Goal: Task Accomplishment & Management: Use online tool/utility

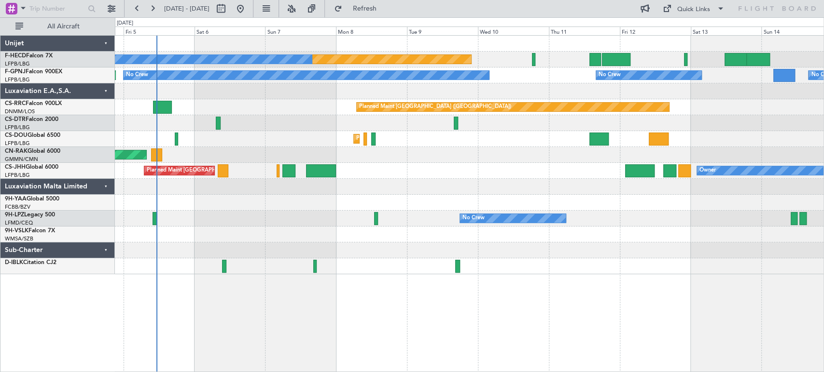
click at [219, 147] on div "Planned Maint [GEOGRAPHIC_DATA] ([GEOGRAPHIC_DATA]) No Crew No Crew No Crew No …" at bounding box center [469, 155] width 708 height 239
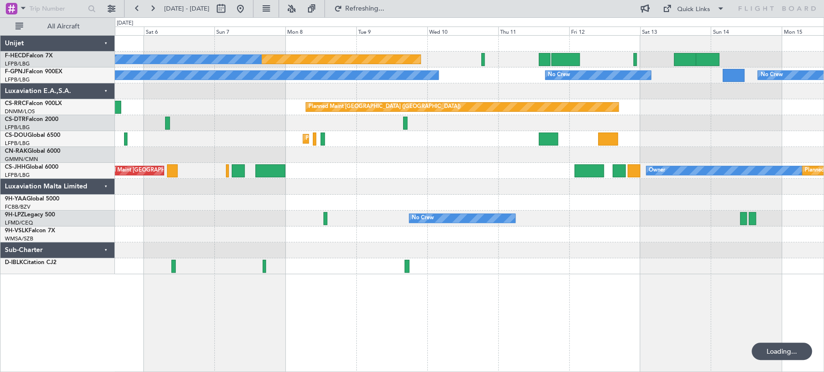
click at [382, 123] on div "Planned Maint Sofia Planned Maint [GEOGRAPHIC_DATA] ([GEOGRAPHIC_DATA])" at bounding box center [469, 123] width 708 height 16
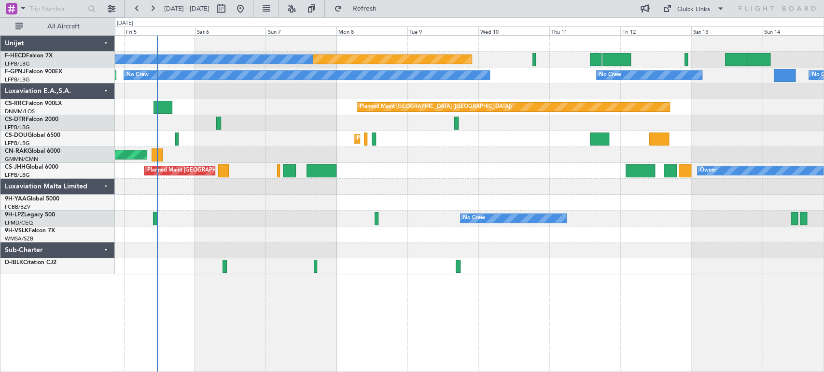
click at [444, 126] on div "Planned Maint Sofia Planned Maint [GEOGRAPHIC_DATA] ([GEOGRAPHIC_DATA])" at bounding box center [469, 123] width 708 height 16
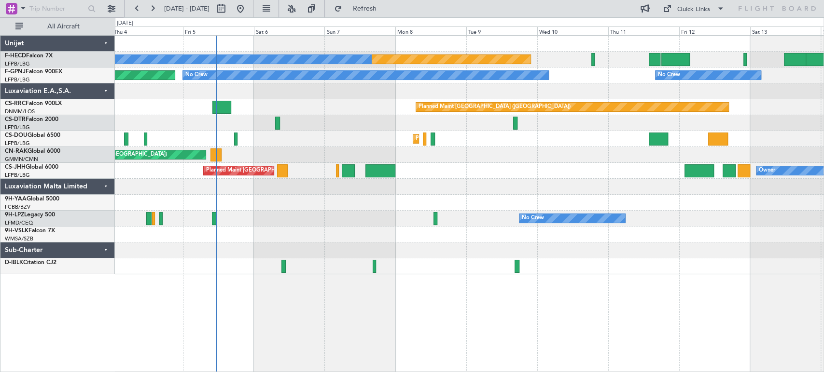
click at [333, 125] on div "Planned Maint [GEOGRAPHIC_DATA] ([GEOGRAPHIC_DATA]) No Crew No Crew No Crew No …" at bounding box center [469, 155] width 708 height 239
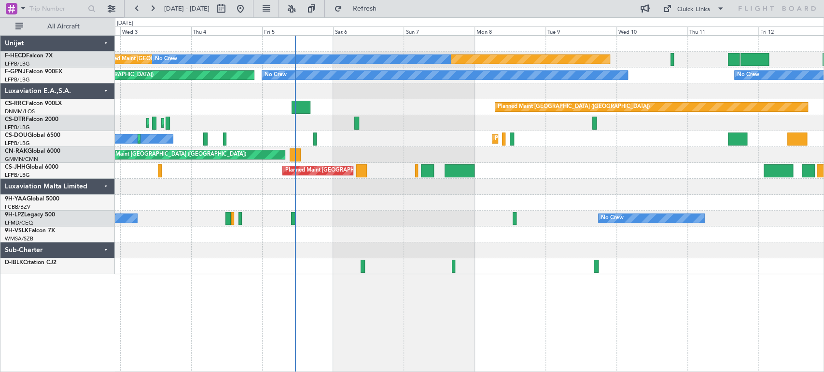
click at [411, 126] on div "Planned Maint [GEOGRAPHIC_DATA] (Ataturk) Planned Maint Sofia" at bounding box center [469, 123] width 708 height 16
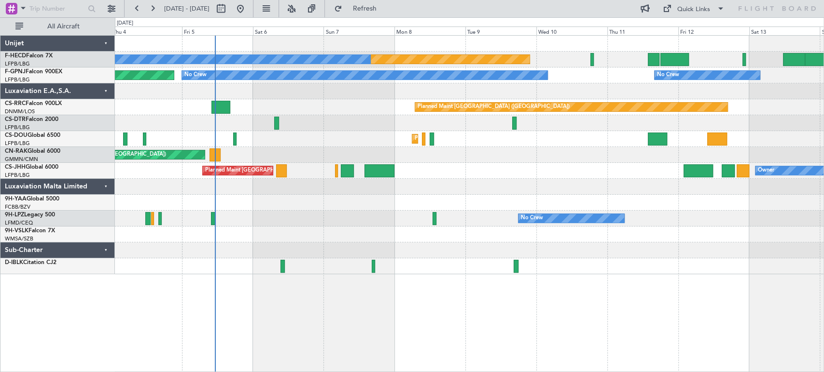
click at [404, 81] on div "Planned Maint [GEOGRAPHIC_DATA] ([GEOGRAPHIC_DATA]) No Crew No Crew No Crew No …" at bounding box center [469, 155] width 708 height 239
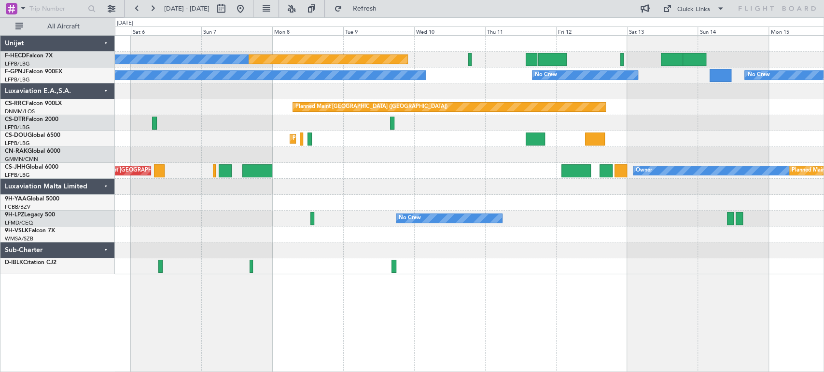
click at [586, 43] on div "Planned Maint [GEOGRAPHIC_DATA] ([GEOGRAPHIC_DATA]) No Crew No Crew No Crew No …" at bounding box center [469, 155] width 708 height 239
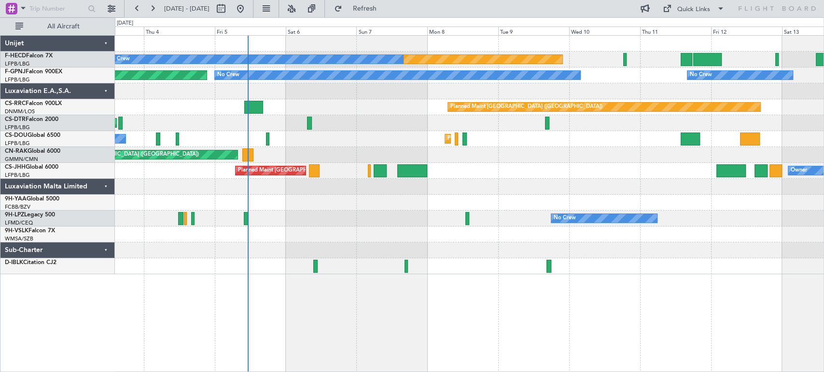
click at [376, 79] on div "No Crew No Crew No Crew Planned Maint [GEOGRAPHIC_DATA] ([GEOGRAPHIC_DATA]) No …" at bounding box center [469, 76] width 708 height 16
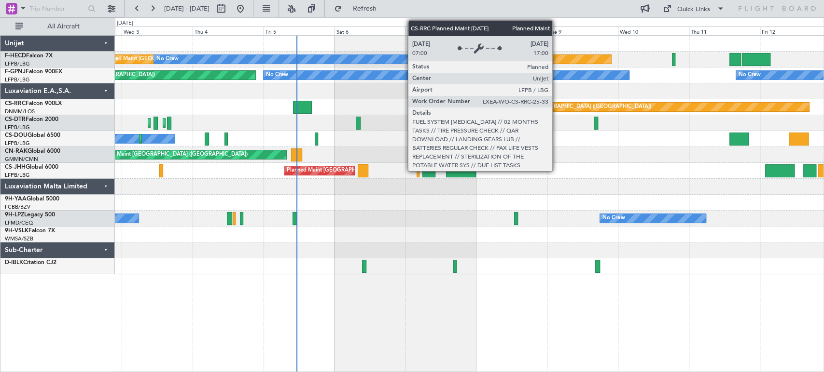
click at [313, 139] on div "Planned Maint [GEOGRAPHIC_DATA] ([GEOGRAPHIC_DATA]) No Crew No Crew No Crew No …" at bounding box center [469, 155] width 708 height 239
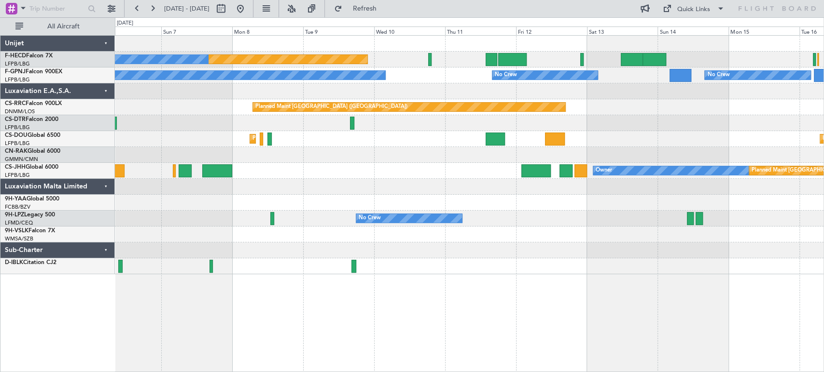
click at [408, 122] on div at bounding box center [469, 123] width 708 height 16
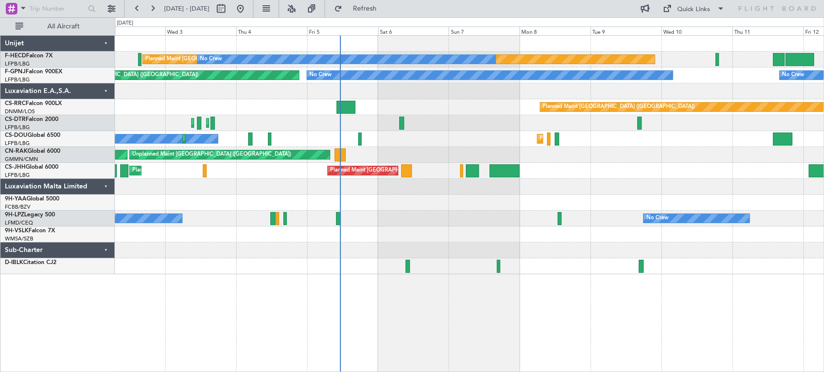
click at [354, 124] on div "Planned Maint [GEOGRAPHIC_DATA] (Ataturk) Planned Maint Sofia" at bounding box center [469, 123] width 708 height 16
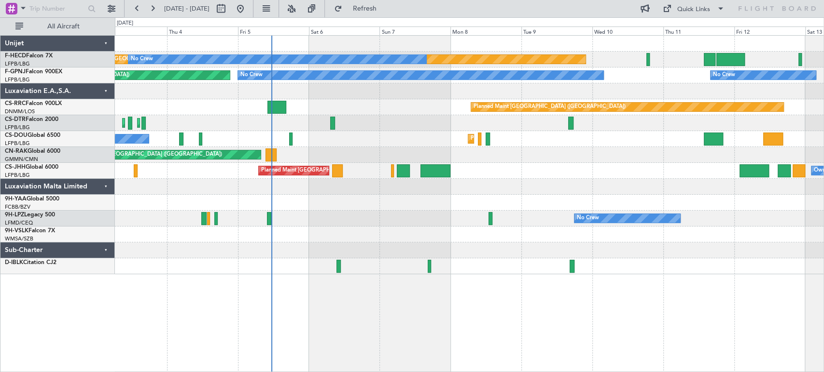
click at [359, 150] on div "Unplanned Maint [GEOGRAPHIC_DATA] ([GEOGRAPHIC_DATA]) Planned Maint [GEOGRAPHIC…" at bounding box center [469, 155] width 708 height 16
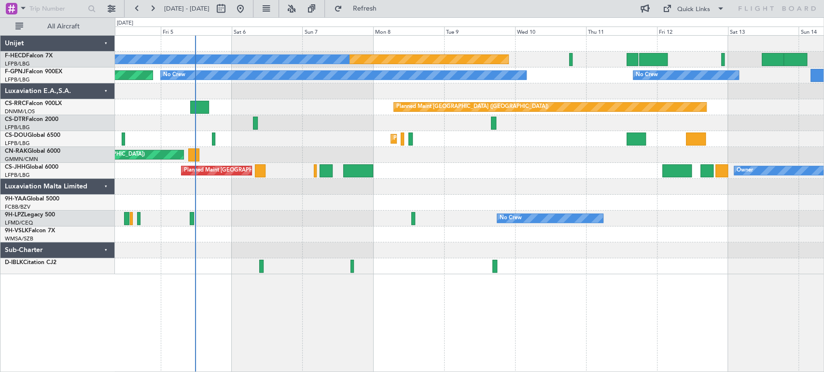
click at [374, 204] on div "Planned Maint [GEOGRAPHIC_DATA] ([GEOGRAPHIC_DATA]) No Crew No Crew Planned Mai…" at bounding box center [469, 155] width 708 height 239
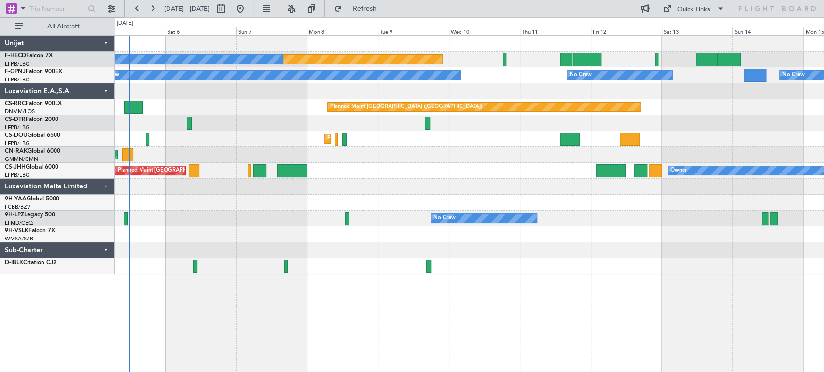
click at [400, 153] on div "Planned Maint [GEOGRAPHIC_DATA] ([GEOGRAPHIC_DATA]) No Crew No Crew No Crew No …" at bounding box center [469, 155] width 708 height 239
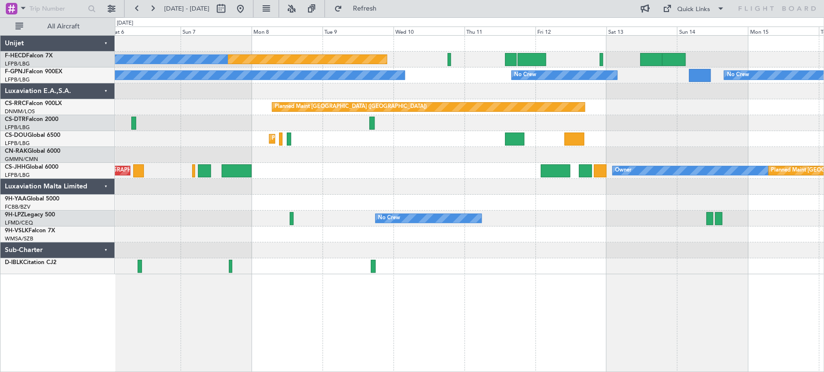
click at [220, 133] on div "Planned Maint [GEOGRAPHIC_DATA] ([GEOGRAPHIC_DATA]) No Crew No Crew No Crew No …" at bounding box center [469, 155] width 708 height 239
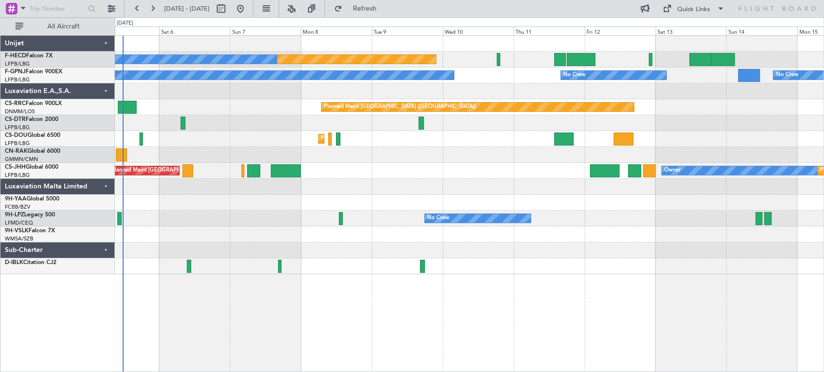
click at [273, 132] on div "Planned Maint [GEOGRAPHIC_DATA] ([GEOGRAPHIC_DATA]) No Crew No Crew No Crew No …" at bounding box center [469, 155] width 708 height 239
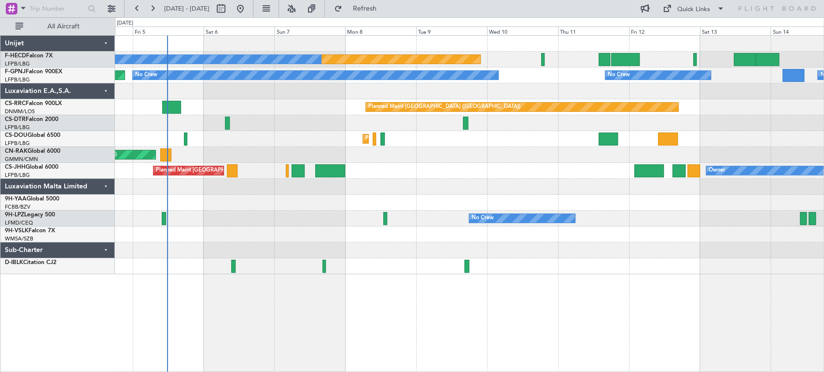
click at [355, 141] on div "Planned Maint [GEOGRAPHIC_DATA] ([GEOGRAPHIC_DATA]) Planned Maint [GEOGRAPHIC_D…" at bounding box center [469, 139] width 708 height 16
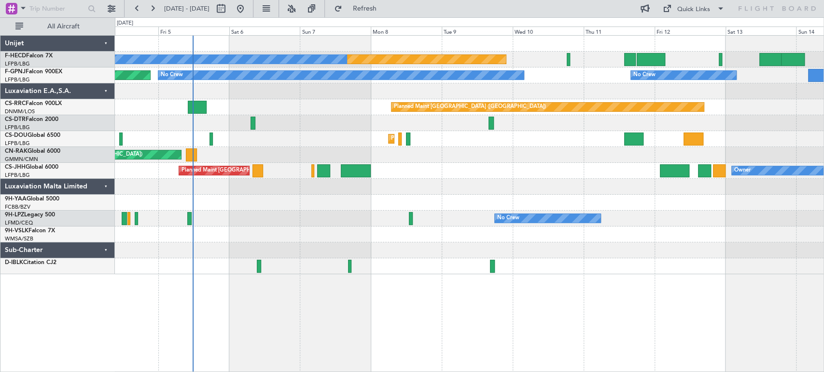
click at [230, 129] on div "Planned Maint Sofia Planned Maint [GEOGRAPHIC_DATA] ([GEOGRAPHIC_DATA])" at bounding box center [469, 123] width 708 height 16
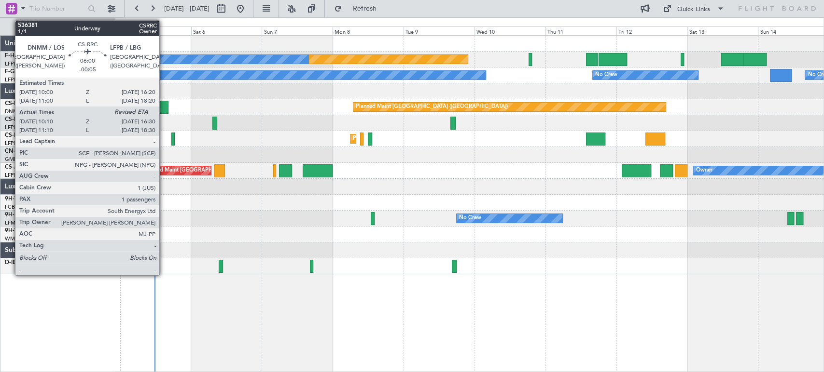
click at [164, 109] on div at bounding box center [159, 107] width 19 height 13
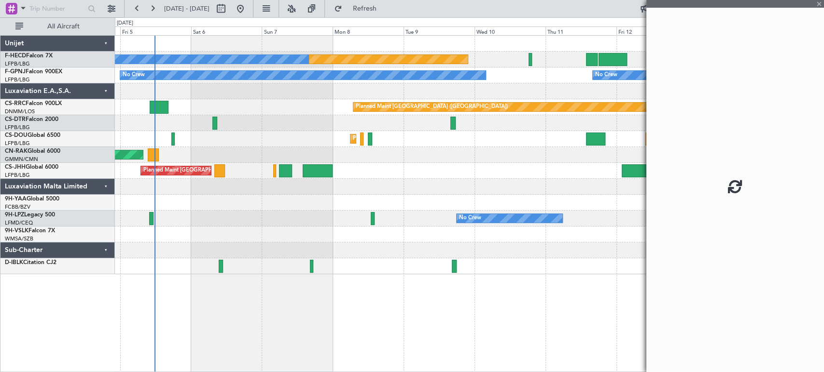
click at [125, 87] on div "Planned Maint [GEOGRAPHIC_DATA] ([GEOGRAPHIC_DATA]) No Crew No Crew No Crew No …" at bounding box center [469, 155] width 708 height 239
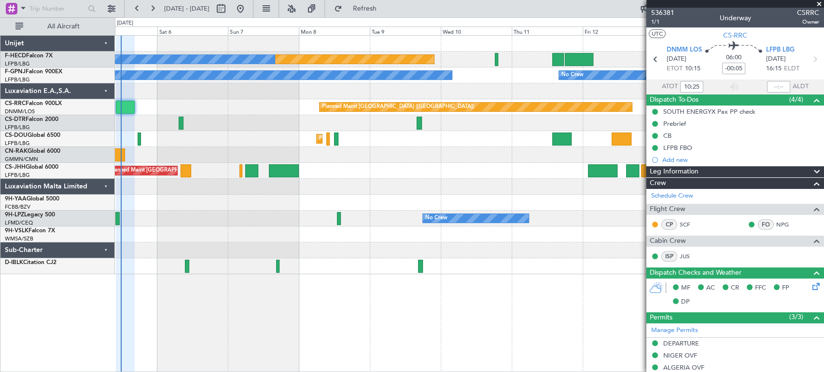
click at [364, 149] on div "Planned Maint [GEOGRAPHIC_DATA] ([GEOGRAPHIC_DATA]) No Crew No Crew No Crew No …" at bounding box center [469, 155] width 708 height 239
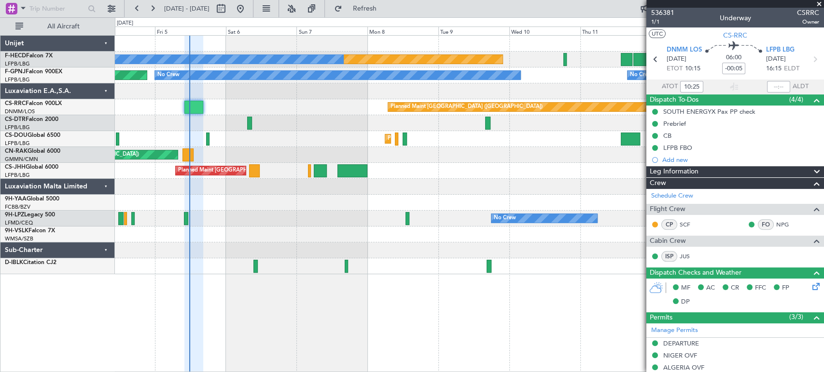
click at [215, 151] on div "Planned Maint [GEOGRAPHIC_DATA] ([GEOGRAPHIC_DATA]) No Crew No Crew No Crew No …" at bounding box center [412, 194] width 824 height 355
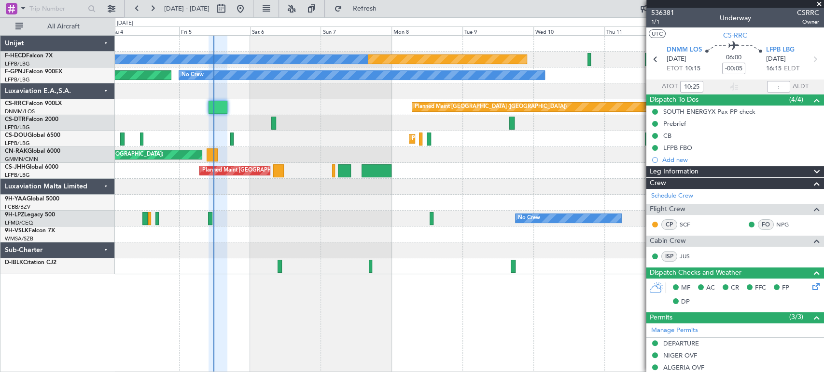
click at [283, 136] on div "Planned Maint [GEOGRAPHIC_DATA] ([GEOGRAPHIC_DATA]) Planned Maint [GEOGRAPHIC_D…" at bounding box center [469, 139] width 708 height 16
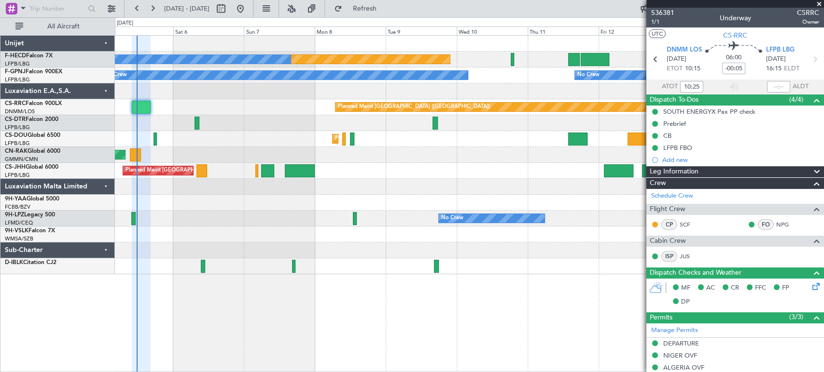
click at [316, 108] on div "Planned Maint [GEOGRAPHIC_DATA] ([GEOGRAPHIC_DATA])" at bounding box center [469, 107] width 708 height 16
click at [157, 114] on div "Planned Maint [GEOGRAPHIC_DATA] ([GEOGRAPHIC_DATA])" at bounding box center [469, 107] width 708 height 16
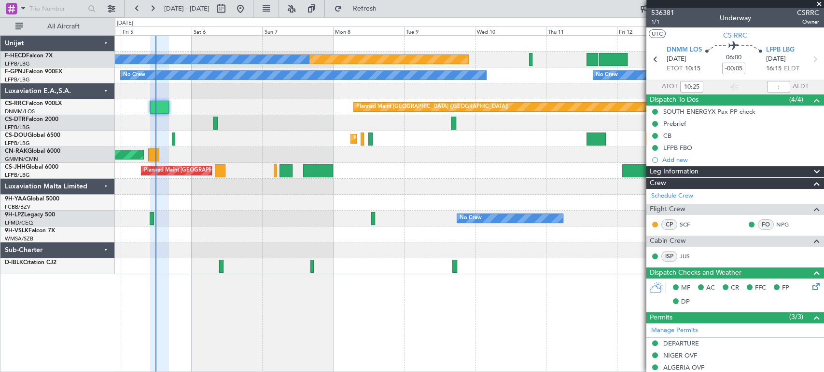
click at [377, 157] on div "Planned Maint [GEOGRAPHIC_DATA] ([GEOGRAPHIC_DATA]) No Crew No Crew No Crew No …" at bounding box center [469, 155] width 708 height 239
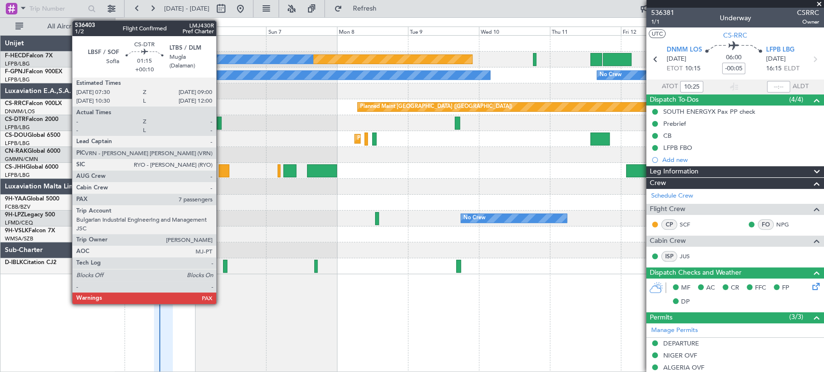
click at [220, 125] on div at bounding box center [219, 123] width 5 height 13
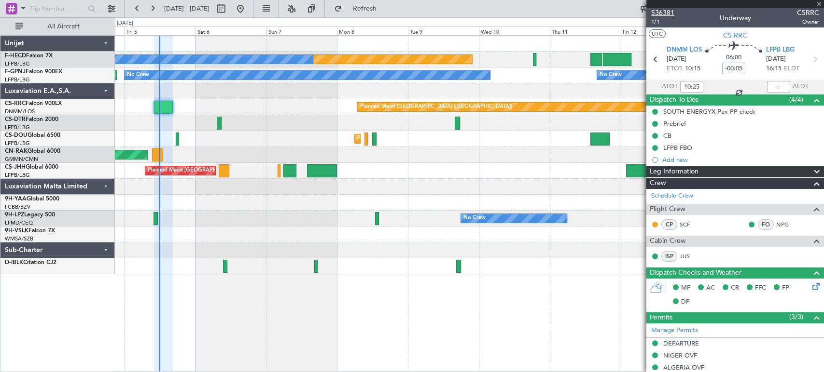
type input "+00:10"
type input "7"
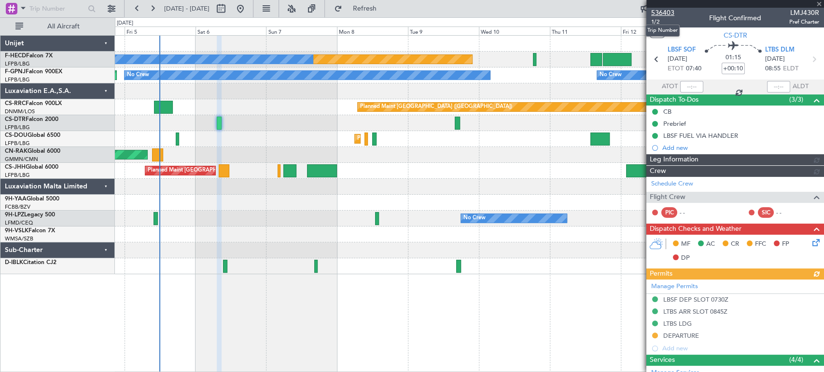
click at [668, 13] on span "536403" at bounding box center [662, 13] width 23 height 10
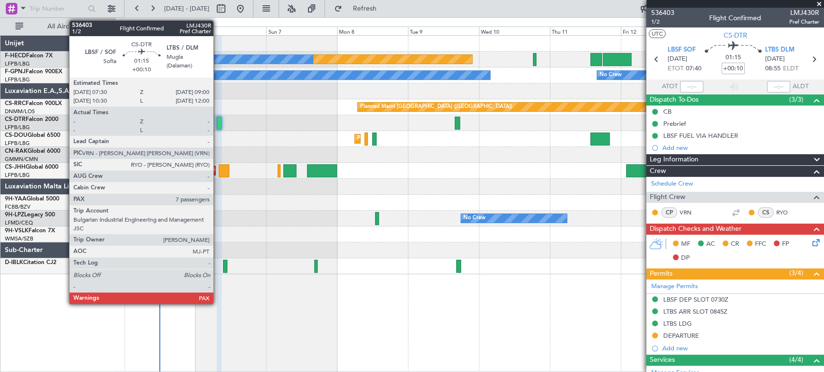
click at [218, 118] on div at bounding box center [219, 123] width 5 height 13
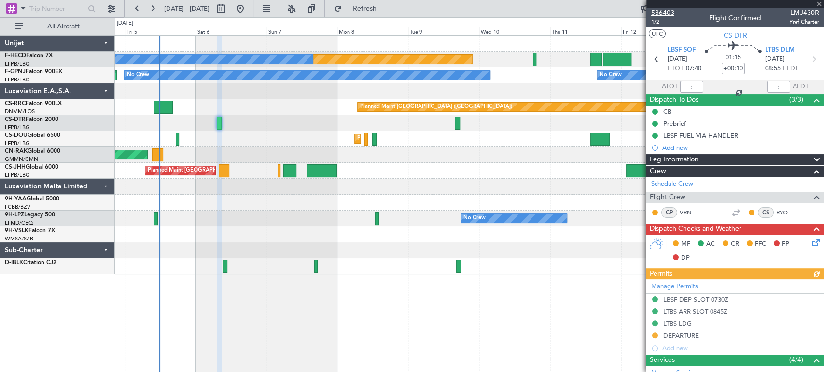
click at [656, 14] on span "536403" at bounding box center [662, 13] width 23 height 10
